Goal: Check status: Check status

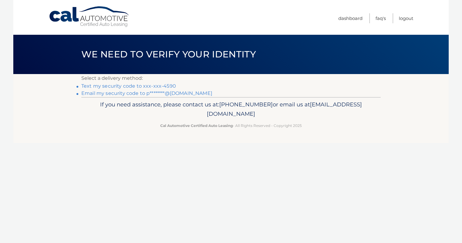
click at [161, 85] on link "Text my security code to xxx-xxx-4590" at bounding box center [128, 86] width 95 height 6
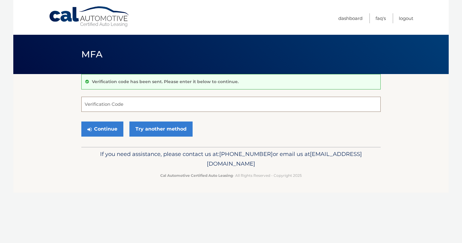
click at [121, 104] on input "Verification Code" at bounding box center [230, 104] width 299 height 15
type input "369264"
click at [108, 129] on button "Continue" at bounding box center [102, 128] width 42 height 15
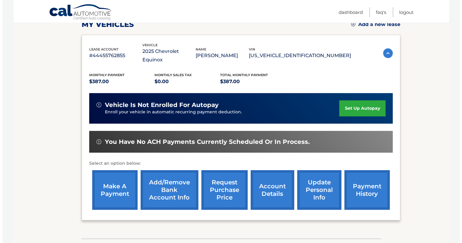
scroll to position [91, 0]
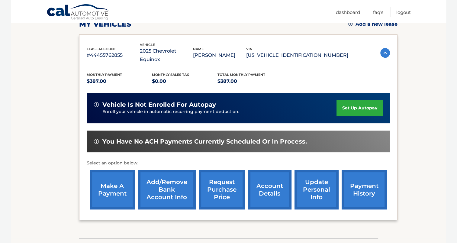
click at [223, 177] on link "request purchase price" at bounding box center [222, 190] width 46 height 40
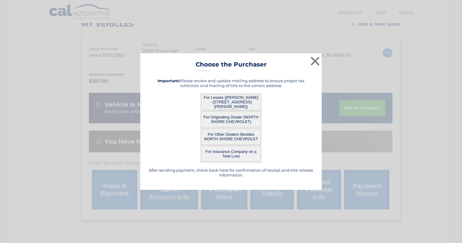
click at [228, 100] on button "For Lessee (ROBERT STEIGER - 91 SELEY DR, , NORTH BABYLON, NY 11703)" at bounding box center [231, 102] width 60 height 17
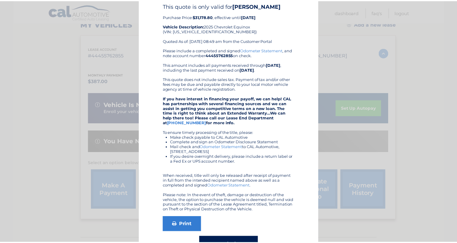
scroll to position [0, 0]
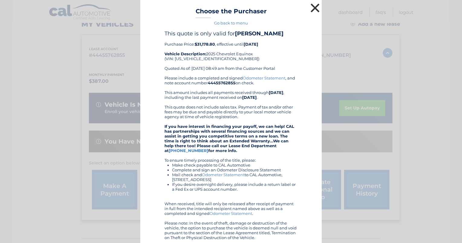
click at [312, 7] on button "×" at bounding box center [315, 8] width 12 height 12
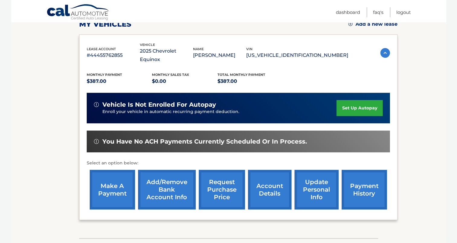
click at [275, 183] on link "account details" at bounding box center [269, 190] width 43 height 40
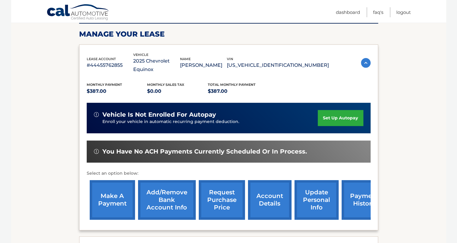
scroll to position [91, 0]
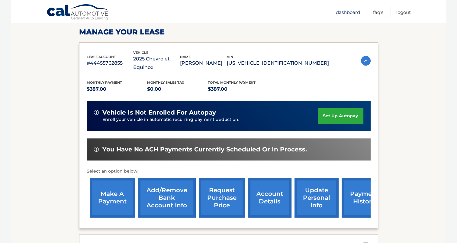
click at [342, 11] on link "Dashboard" at bounding box center [348, 12] width 24 height 10
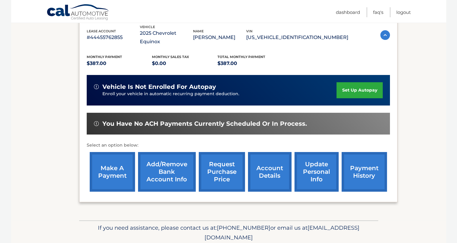
scroll to position [121, 0]
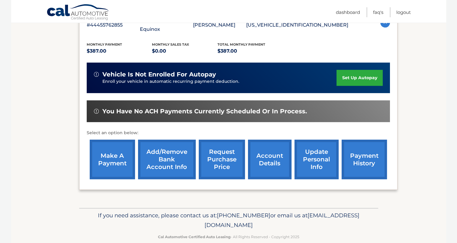
click at [358, 148] on link "payment history" at bounding box center [364, 160] width 45 height 40
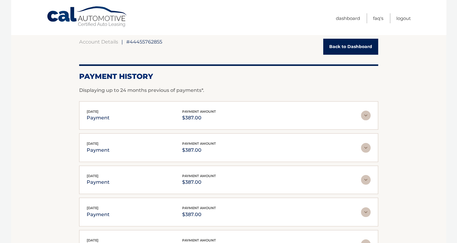
scroll to position [1, 0]
